Goal: Transaction & Acquisition: Purchase product/service

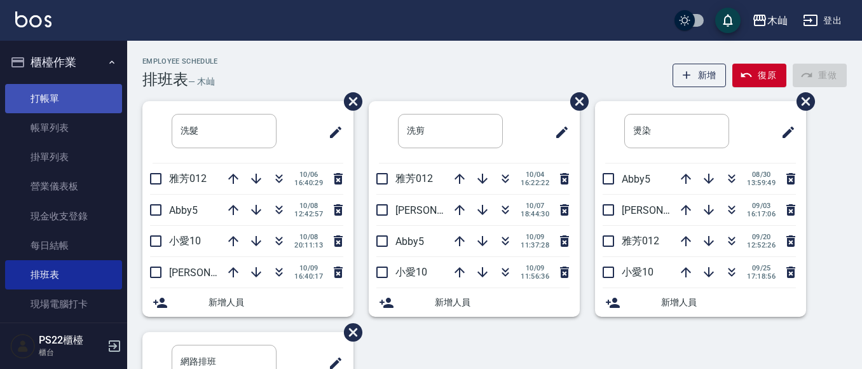
click at [31, 95] on link "打帳單" at bounding box center [63, 98] width 117 height 29
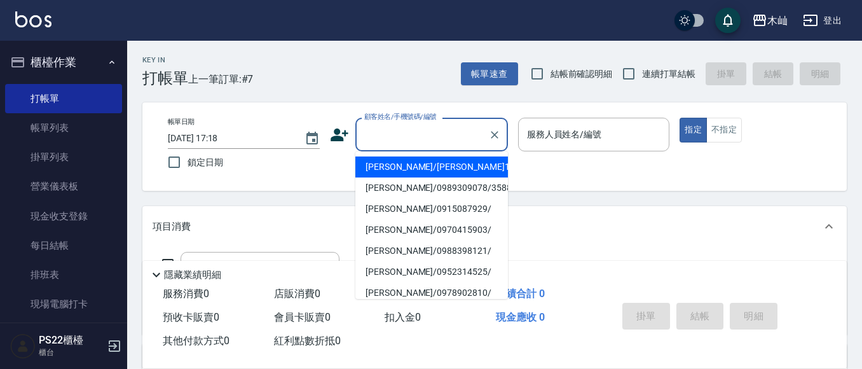
click at [413, 139] on input "顧客姓名/手機號碼/編號" at bounding box center [422, 134] width 122 height 22
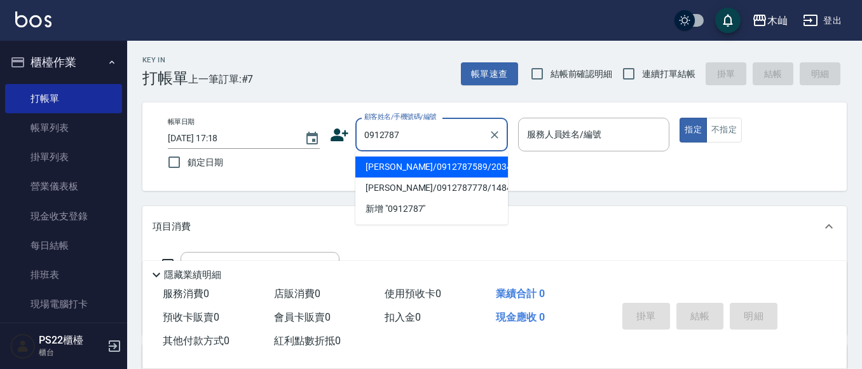
click at [442, 148] on div "0912787 顧客姓名/手機號碼/編號" at bounding box center [431, 135] width 153 height 34
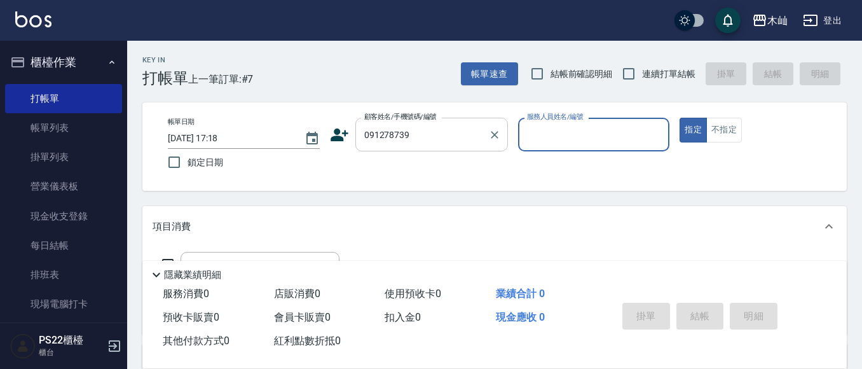
click at [423, 136] on input "091278739" at bounding box center [422, 134] width 122 height 22
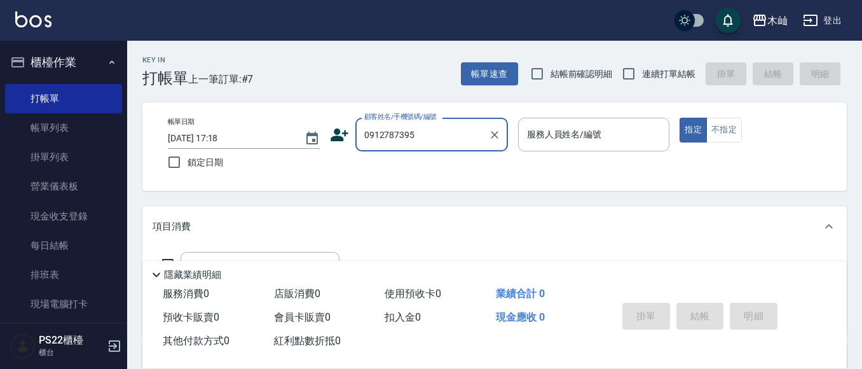
drag, startPoint x: 424, startPoint y: 134, endPoint x: 358, endPoint y: 136, distance: 66.1
click at [358, 136] on div "0912787395 顧客姓名/手機號碼/編號" at bounding box center [431, 135] width 153 height 34
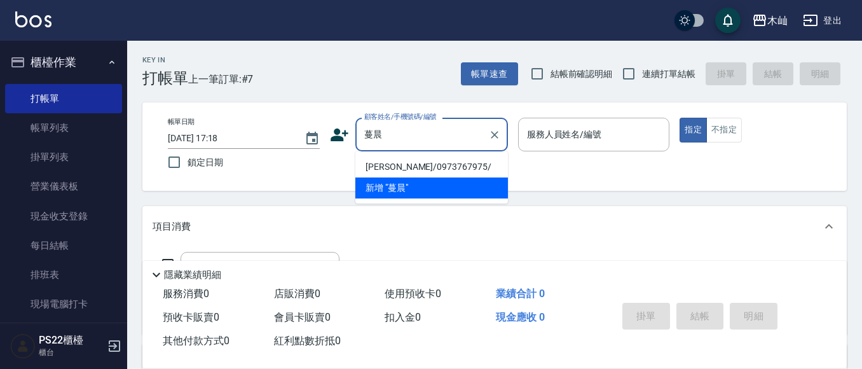
click at [457, 171] on li "[PERSON_NAME]/0973767975/" at bounding box center [431, 166] width 153 height 21
type input "[PERSON_NAME]/0973767975/"
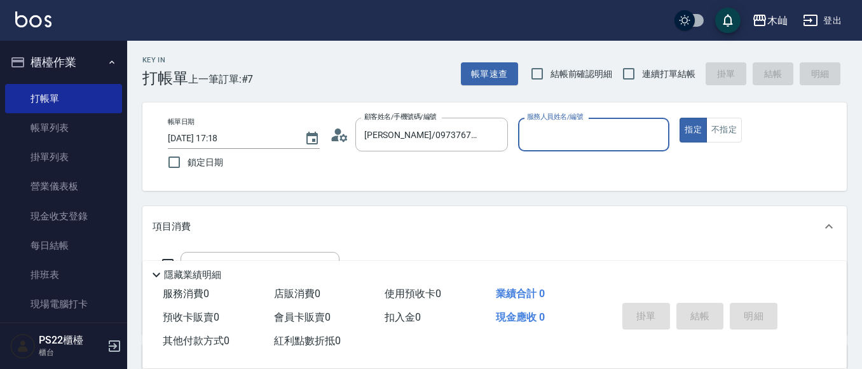
type input "[PERSON_NAME]-7"
click at [719, 129] on button "不指定" at bounding box center [724, 130] width 36 height 25
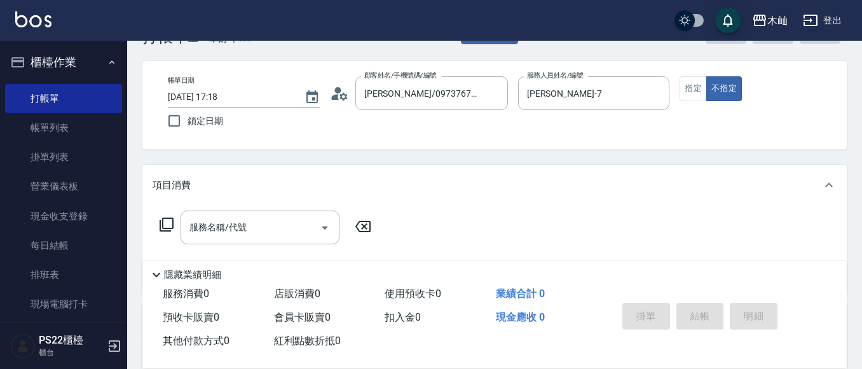
scroll to position [64, 0]
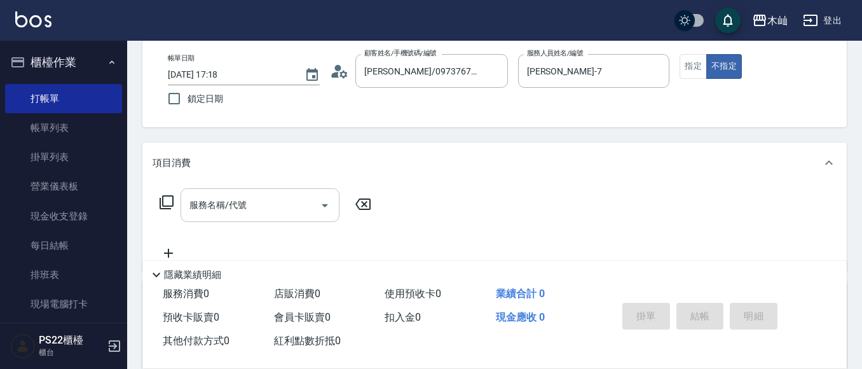
click at [241, 211] on div "服務名稱/代號 服務名稱/代號" at bounding box center [260, 205] width 159 height 34
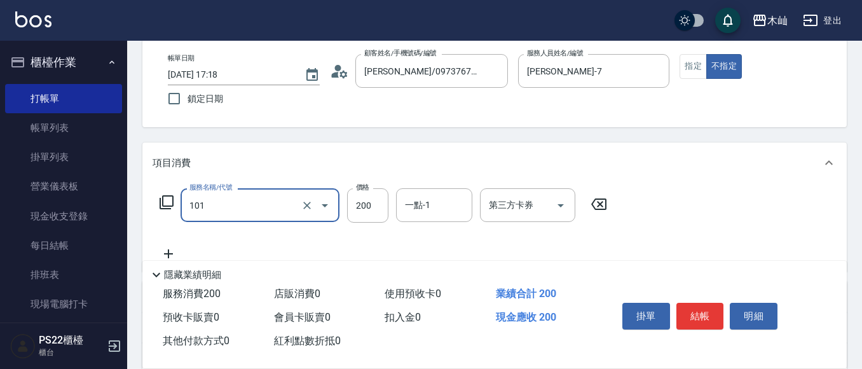
type input "洗髮(101)"
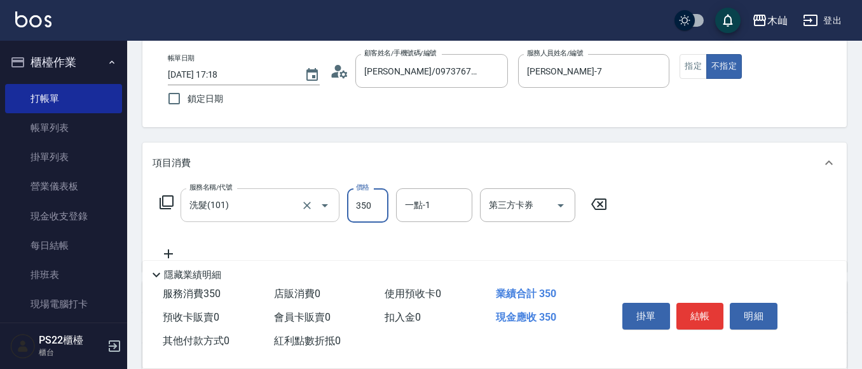
type input "350"
type input "[PERSON_NAME]-17"
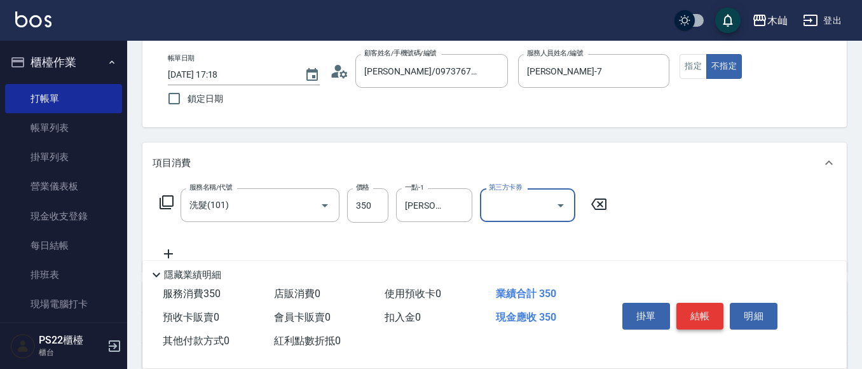
click at [678, 312] on button "結帳" at bounding box center [700, 316] width 48 height 27
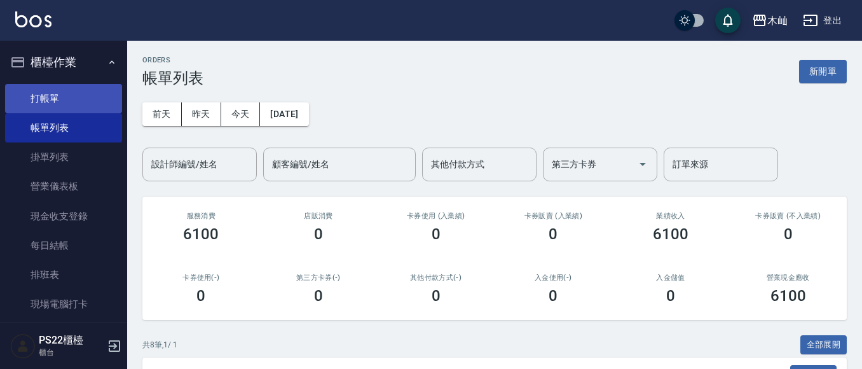
click at [79, 95] on link "打帳單" at bounding box center [63, 98] width 117 height 29
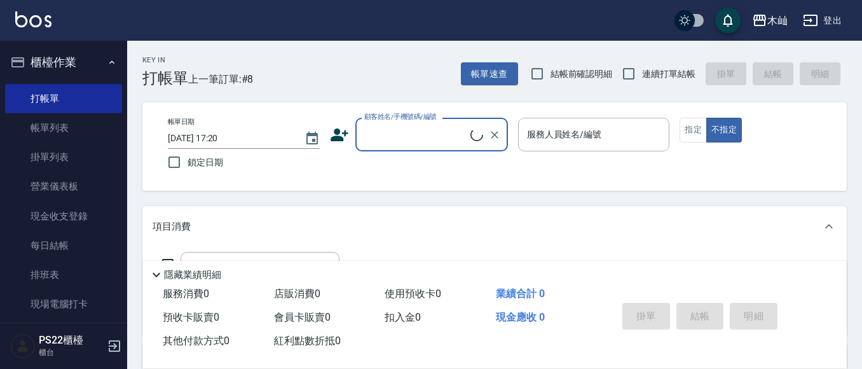
click at [393, 142] on input "顧客姓名/手機號碼/編號" at bounding box center [415, 134] width 109 height 22
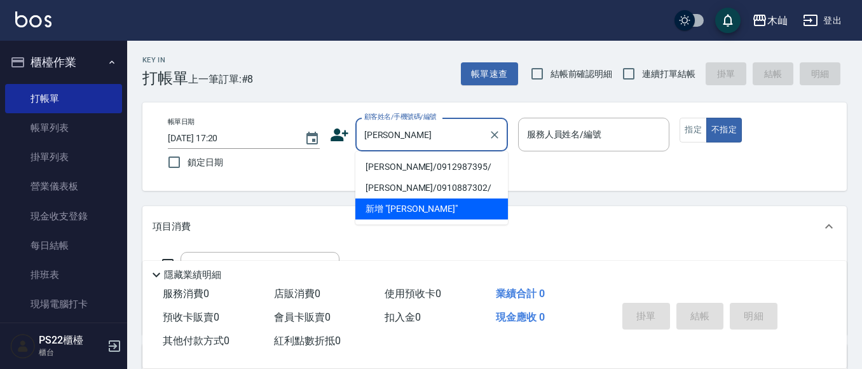
click at [416, 169] on li "[PERSON_NAME]/0912987395/" at bounding box center [431, 166] width 153 height 21
type input "[PERSON_NAME]/0912987395/"
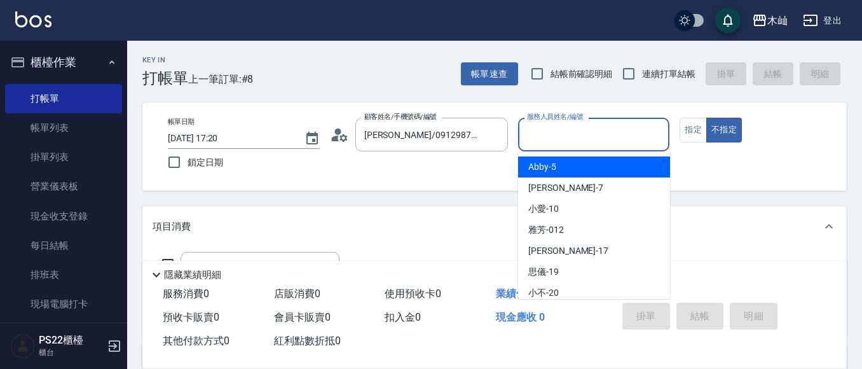
click at [591, 137] on input "服務人員姓名/編號" at bounding box center [594, 134] width 140 height 22
click at [585, 164] on div "Abby -5" at bounding box center [594, 166] width 152 height 21
type input "Abby-5"
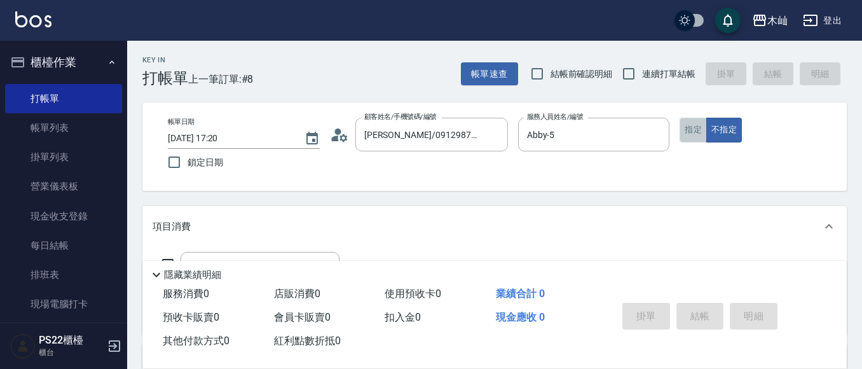
click at [684, 130] on button "指定" at bounding box center [692, 130] width 27 height 25
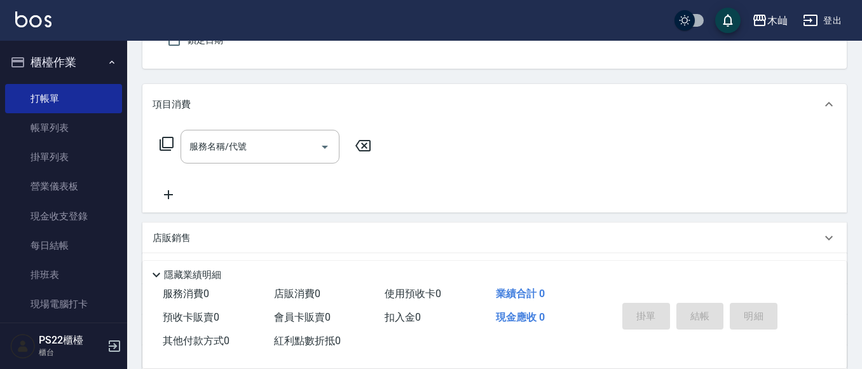
scroll to position [127, 0]
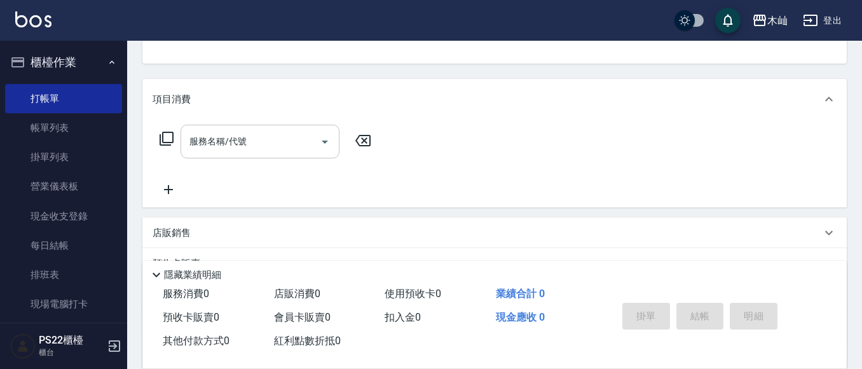
click at [231, 138] on div "服務名稱/代號 服務名稱/代號" at bounding box center [260, 142] width 159 height 34
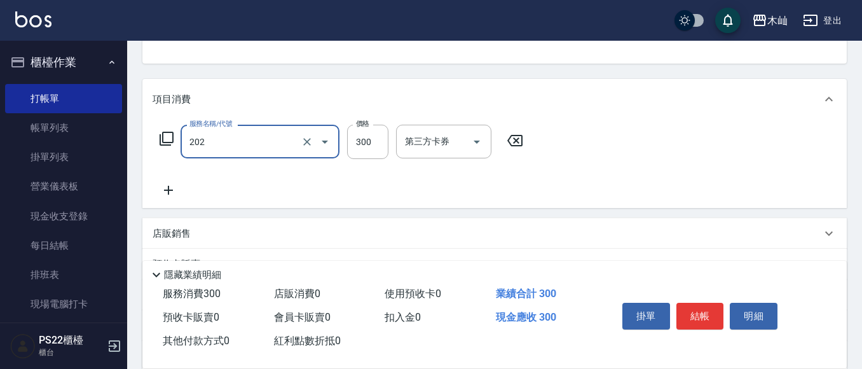
type input "單剪(202)"
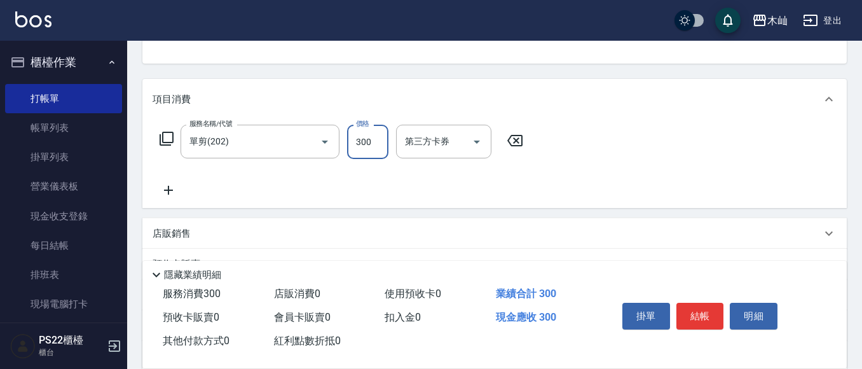
click at [379, 154] on input "300" at bounding box center [367, 142] width 41 height 34
type input "400"
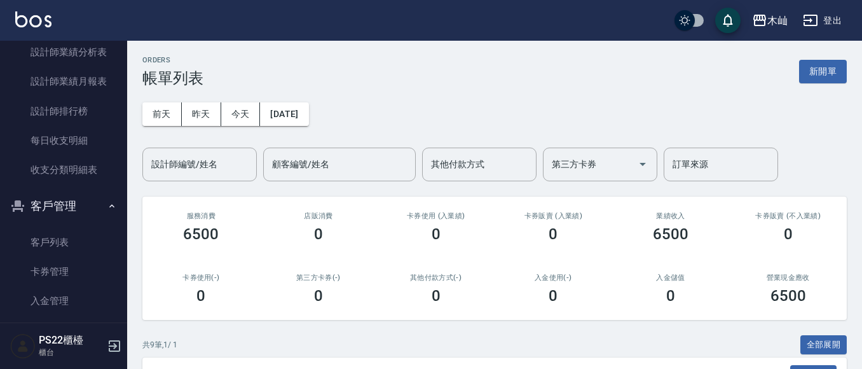
scroll to position [636, 0]
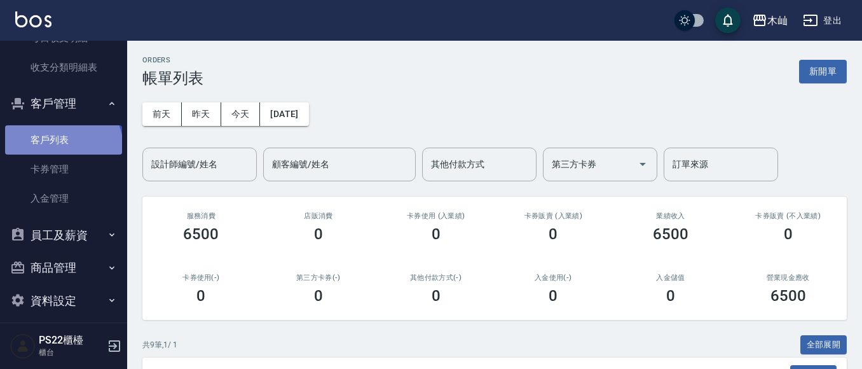
click at [62, 147] on link "客戶列表" at bounding box center [63, 139] width 117 height 29
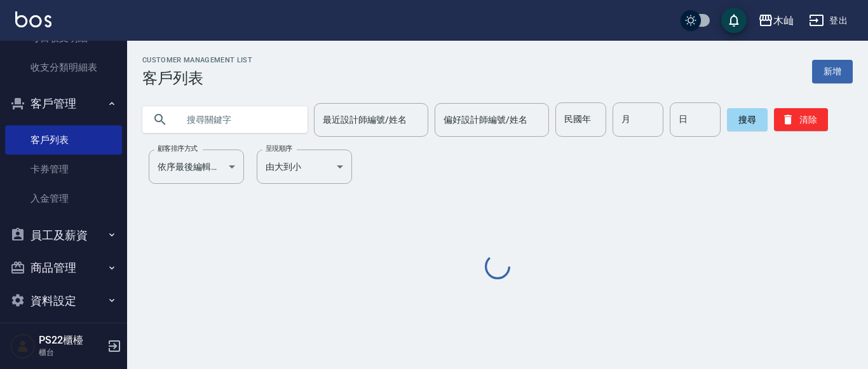
click at [254, 127] on input "text" at bounding box center [237, 119] width 119 height 34
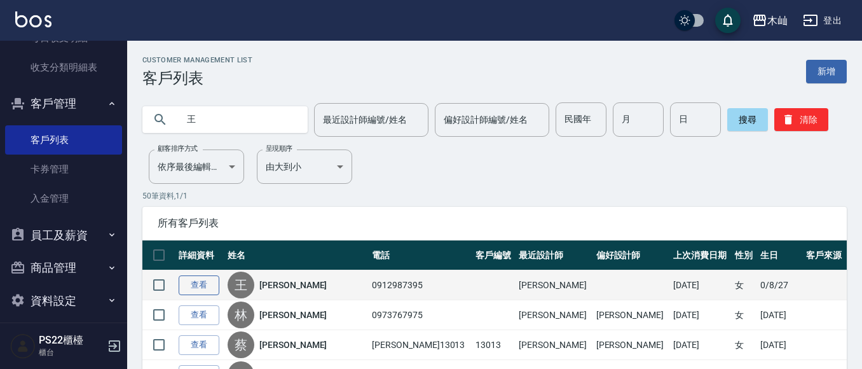
type input "王"
click at [198, 282] on link "查看" at bounding box center [199, 285] width 41 height 20
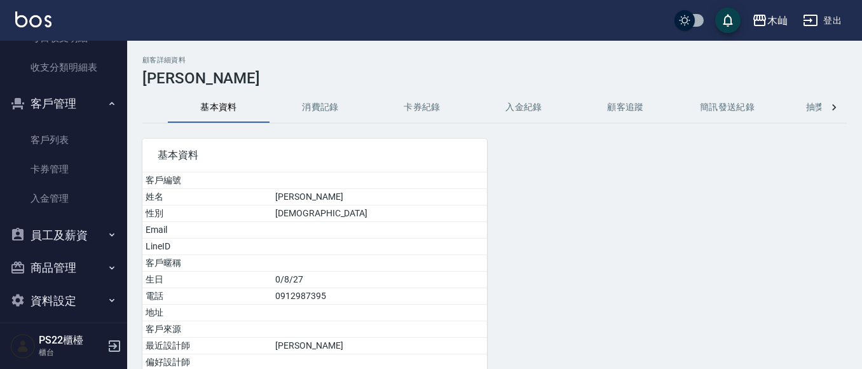
click at [318, 107] on button "消費記錄" at bounding box center [321, 107] width 102 height 31
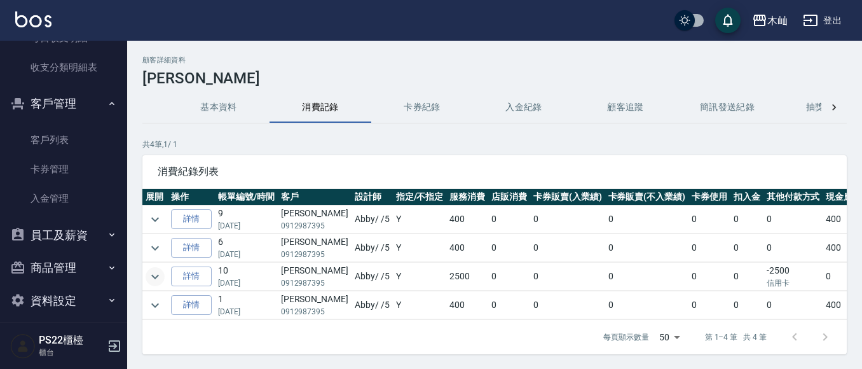
click at [156, 270] on icon "expand row" at bounding box center [154, 276] width 15 height 15
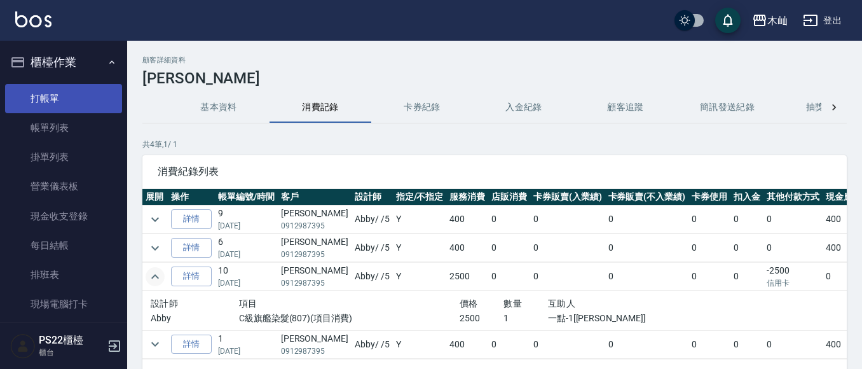
click at [60, 90] on link "打帳單" at bounding box center [63, 98] width 117 height 29
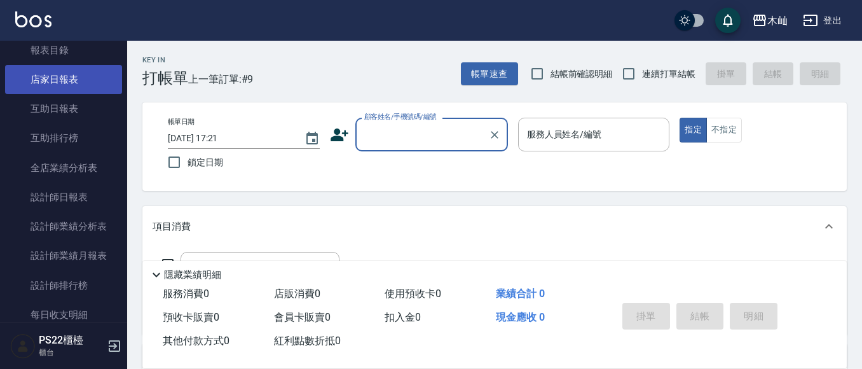
scroll to position [381, 0]
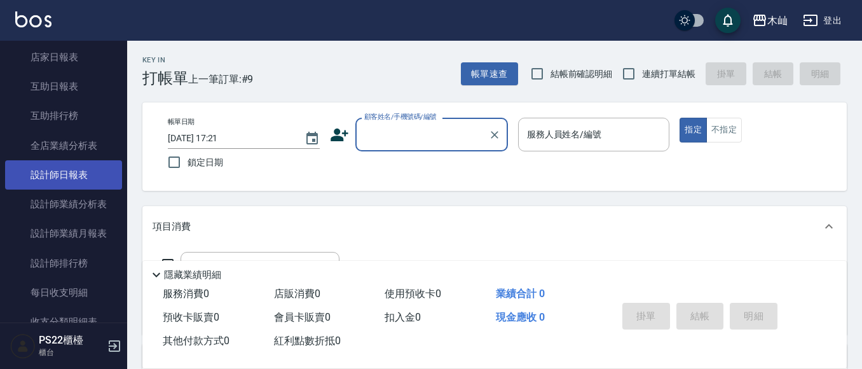
click at [71, 168] on link "設計師日報表" at bounding box center [63, 174] width 117 height 29
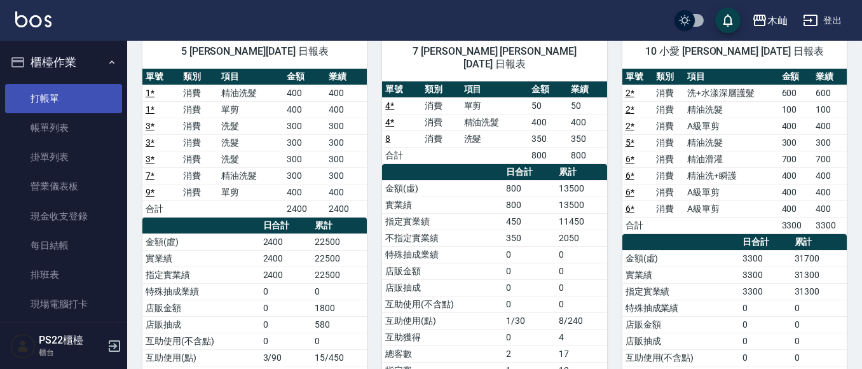
click at [39, 91] on link "打帳單" at bounding box center [63, 98] width 117 height 29
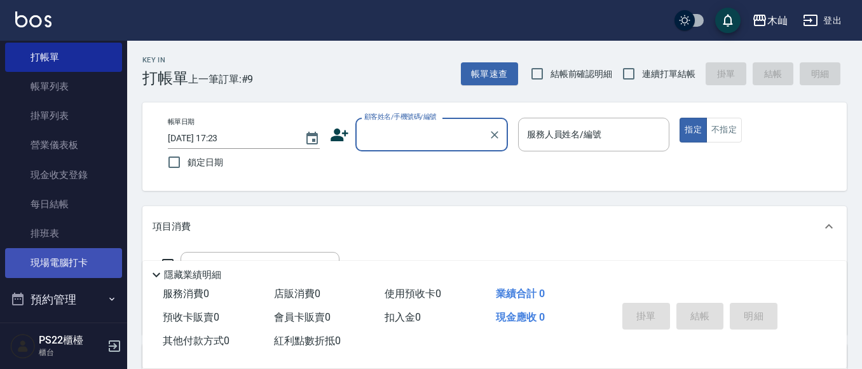
scroll to position [64, 0]
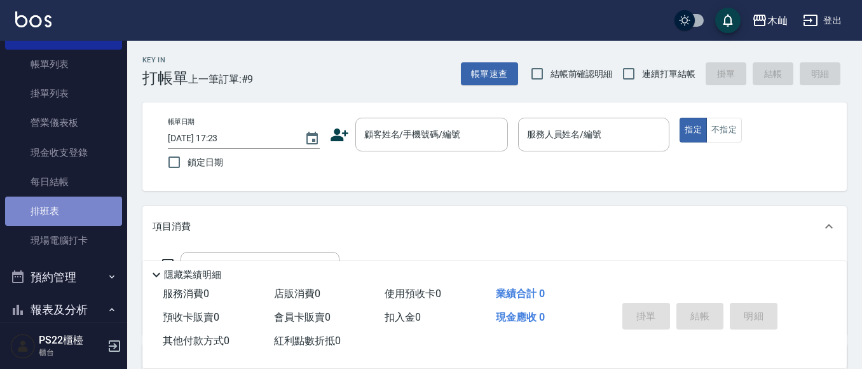
click at [72, 215] on link "排班表" at bounding box center [63, 210] width 117 height 29
